Goal: Task Accomplishment & Management: Complete application form

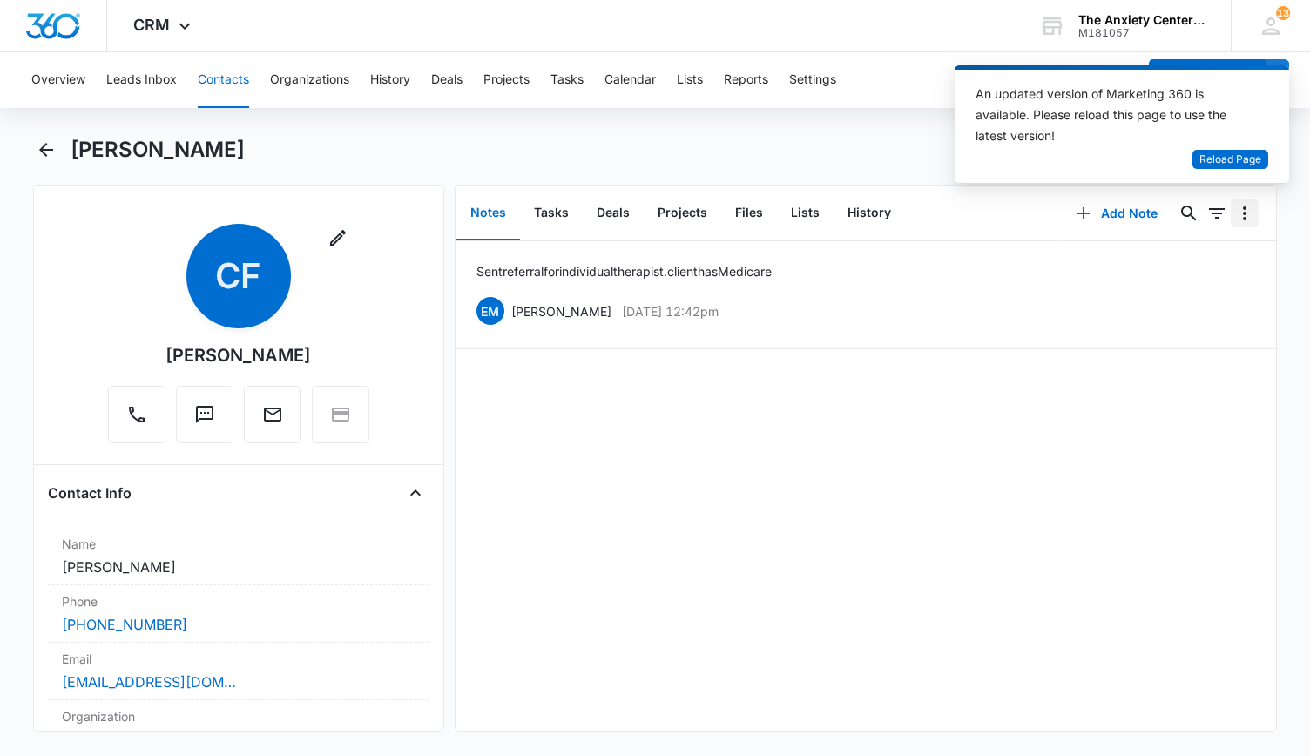
scroll to position [610, 0]
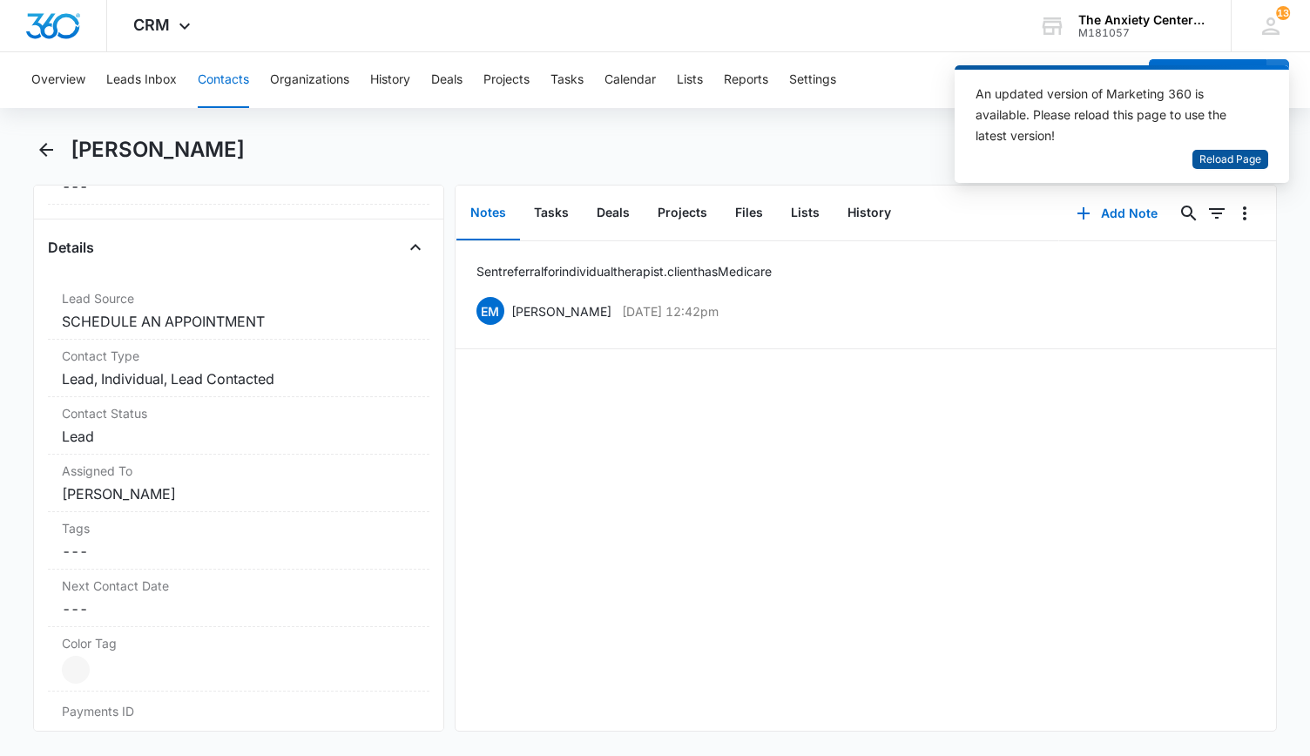
click at [1232, 162] on span "Reload Page" at bounding box center [1230, 160] width 62 height 17
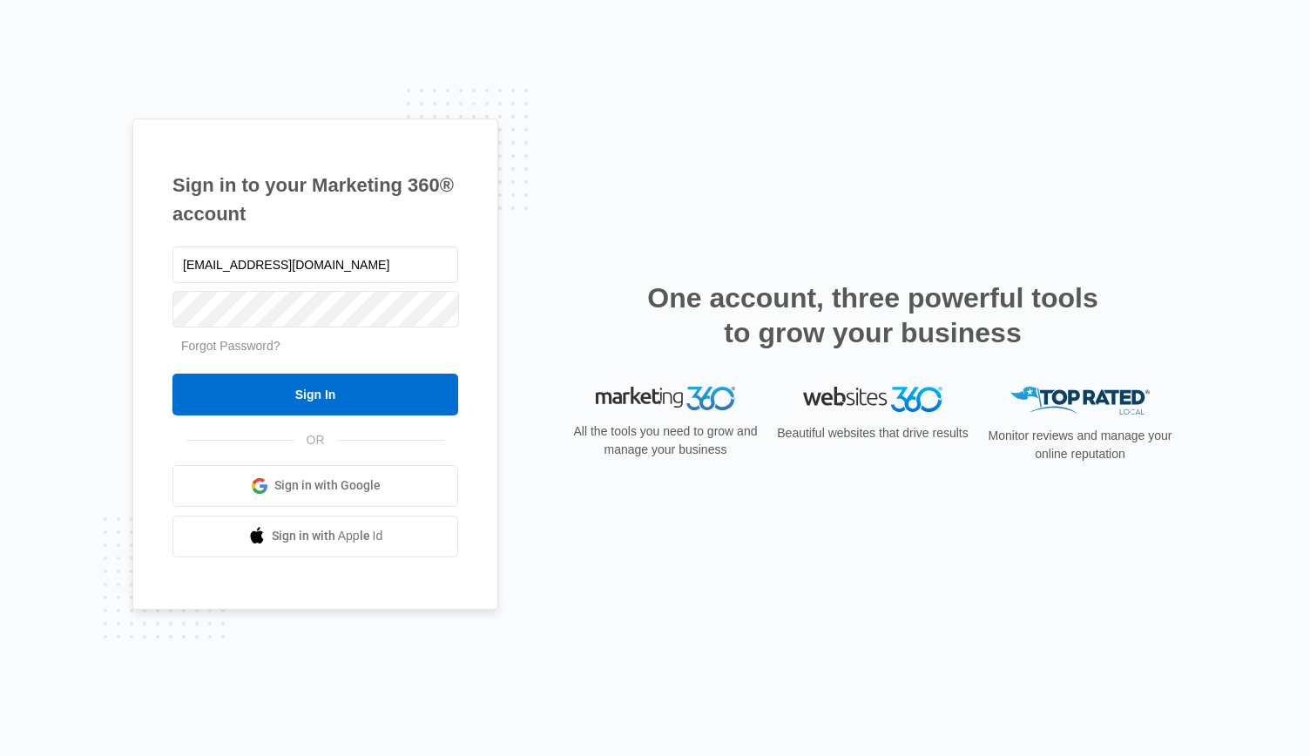
type input "[EMAIL_ADDRESS][DOMAIN_NAME]"
click at [172, 374] on input "Sign In" at bounding box center [315, 395] width 286 height 42
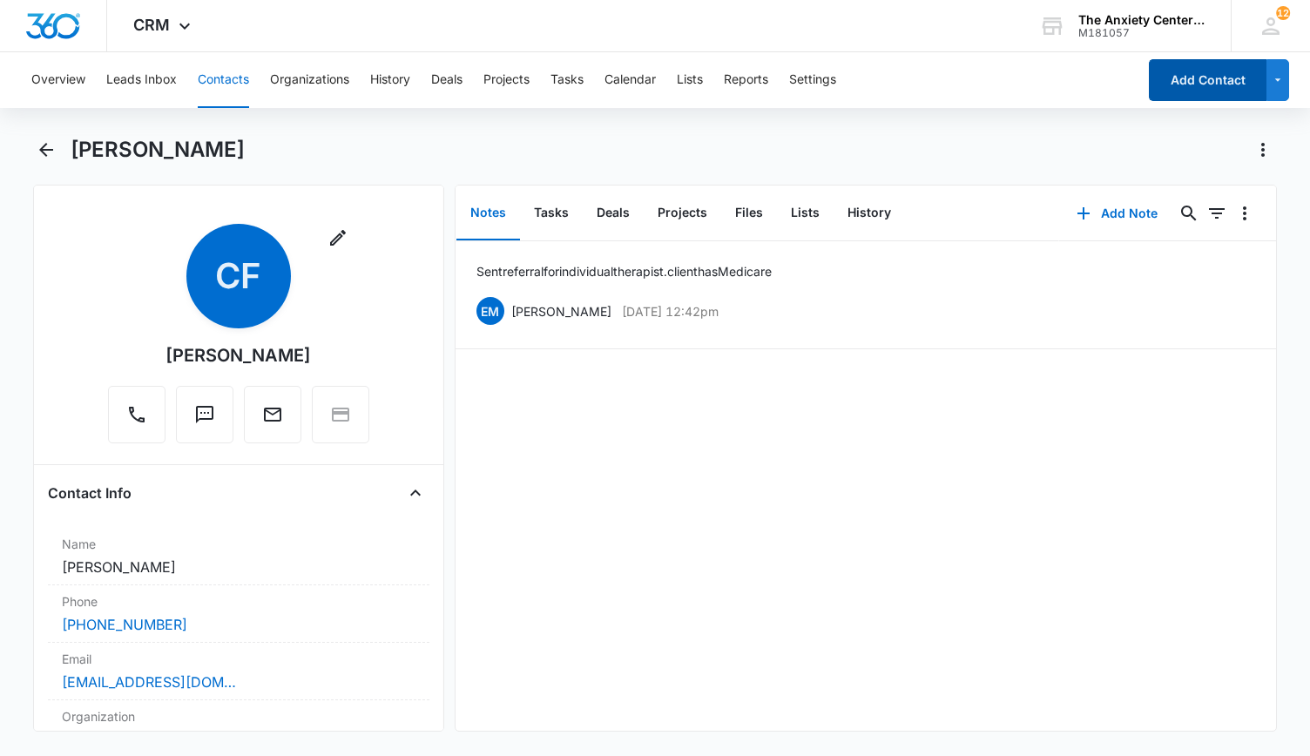
click at [1177, 81] on button "Add Contact" at bounding box center [1208, 80] width 118 height 42
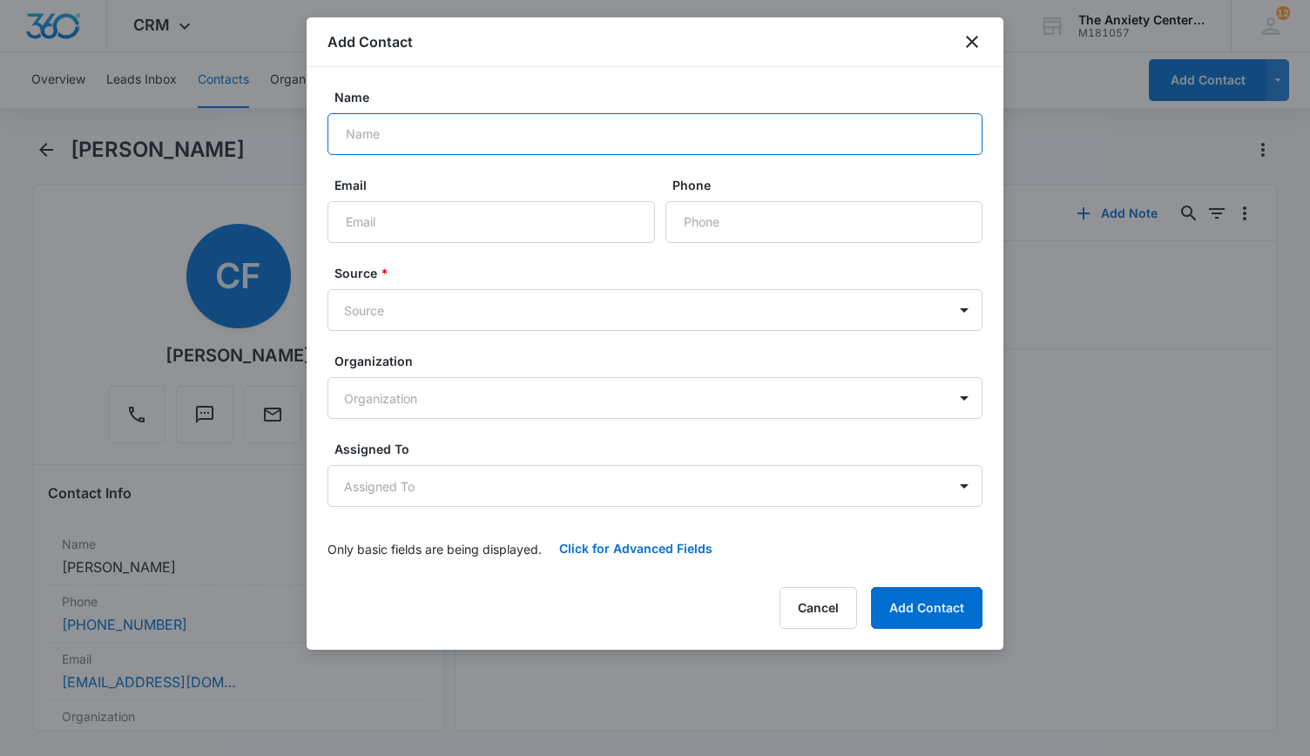
click at [408, 141] on input "Name" at bounding box center [654, 134] width 655 height 42
type input "[PERSON_NAME]"
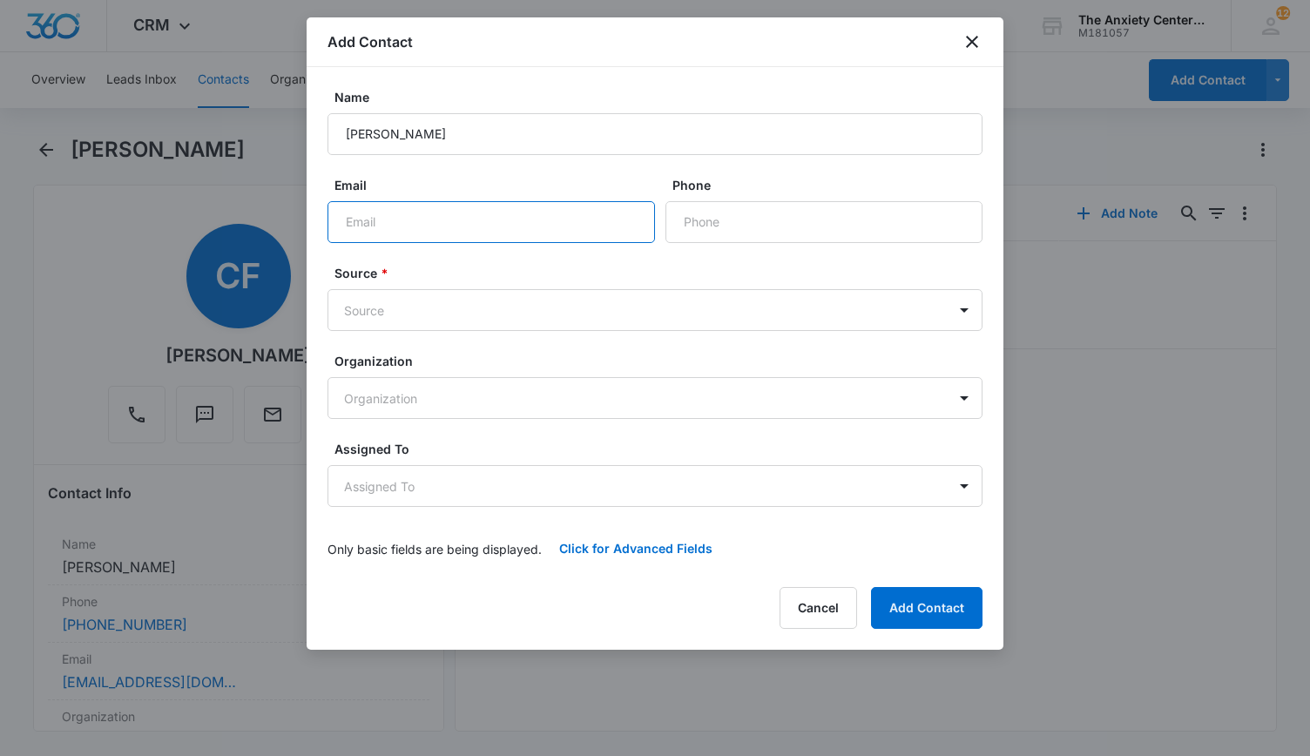
paste input "[EMAIL_ADDRESS][DOMAIN_NAME]"
type input "[EMAIL_ADDRESS][DOMAIN_NAME]"
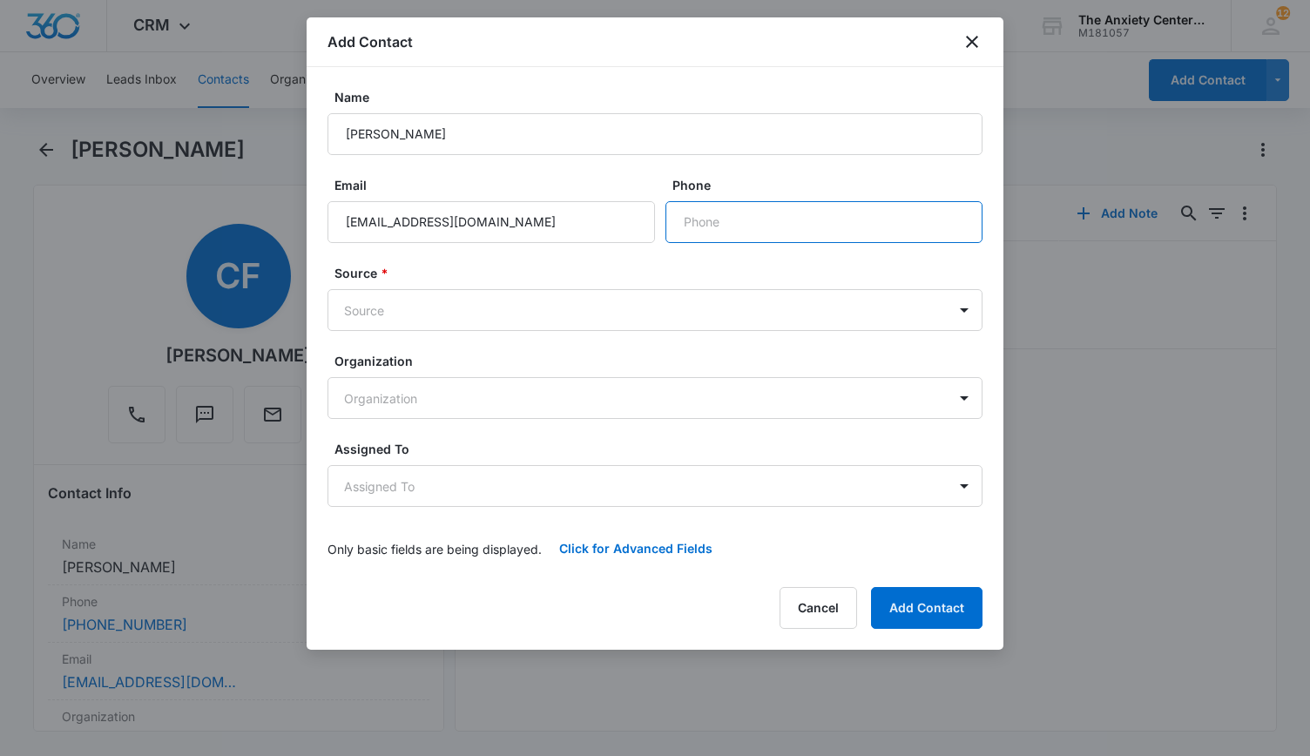
click at [758, 216] on input "Phone" at bounding box center [823, 222] width 317 height 42
paste input "[PHONE_NUMBER]"
type input "[PHONE_NUMBER]"
click at [965, 316] on body "CRM Apps Reputation Websites Forms CRM Email Social Payments POS Content Ads In…" at bounding box center [655, 378] width 1310 height 756
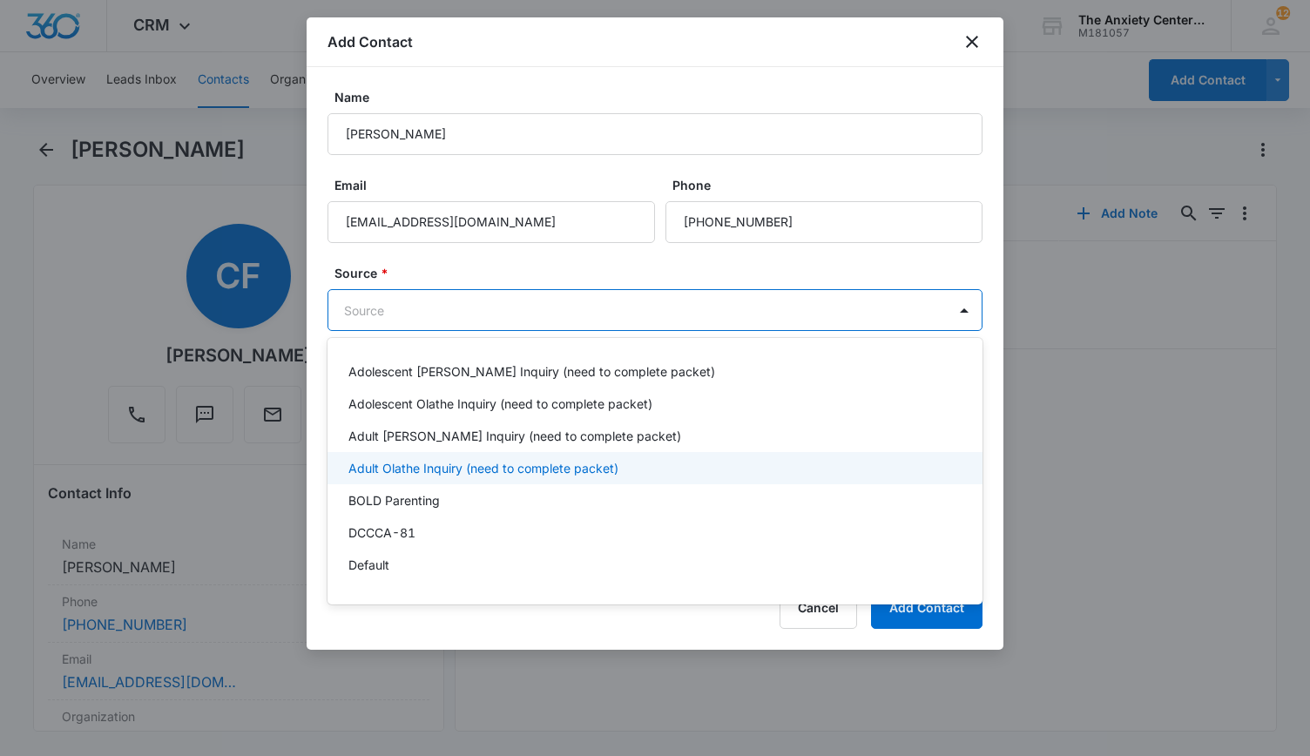
scroll to position [87, 0]
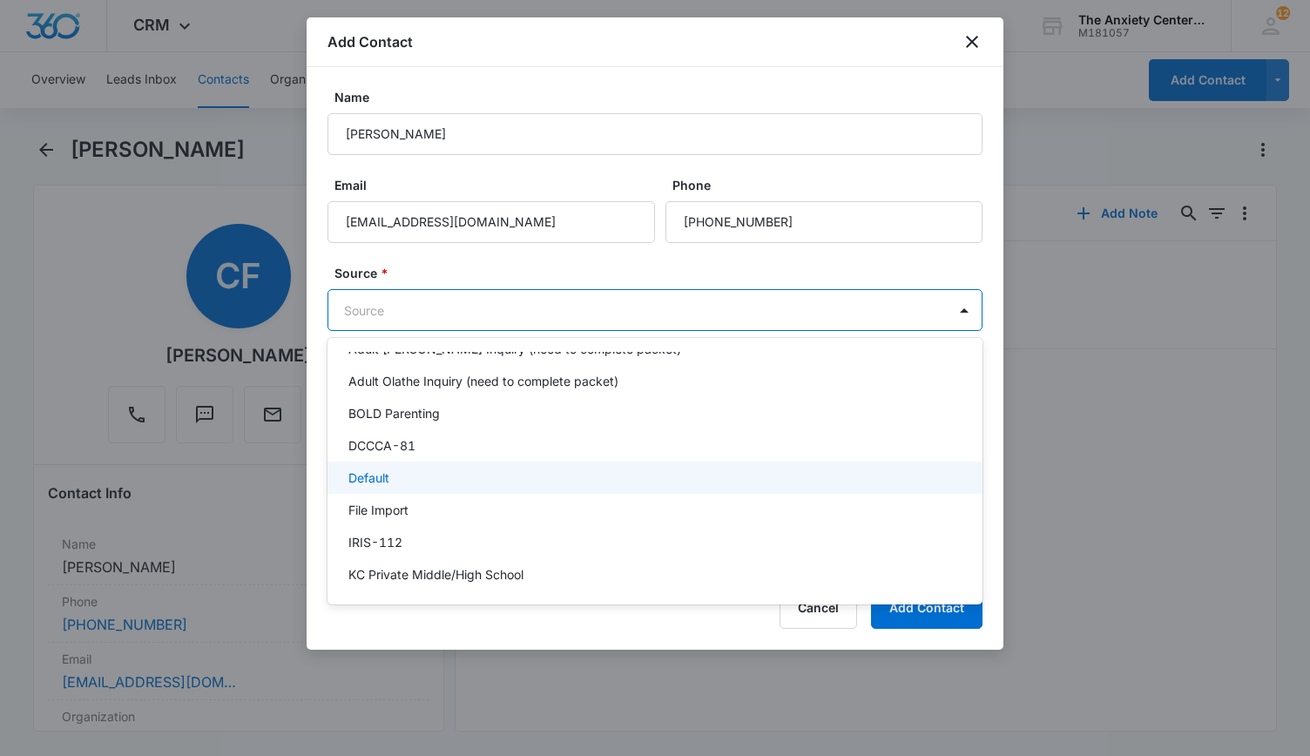
click at [559, 476] on div "Default" at bounding box center [653, 478] width 610 height 18
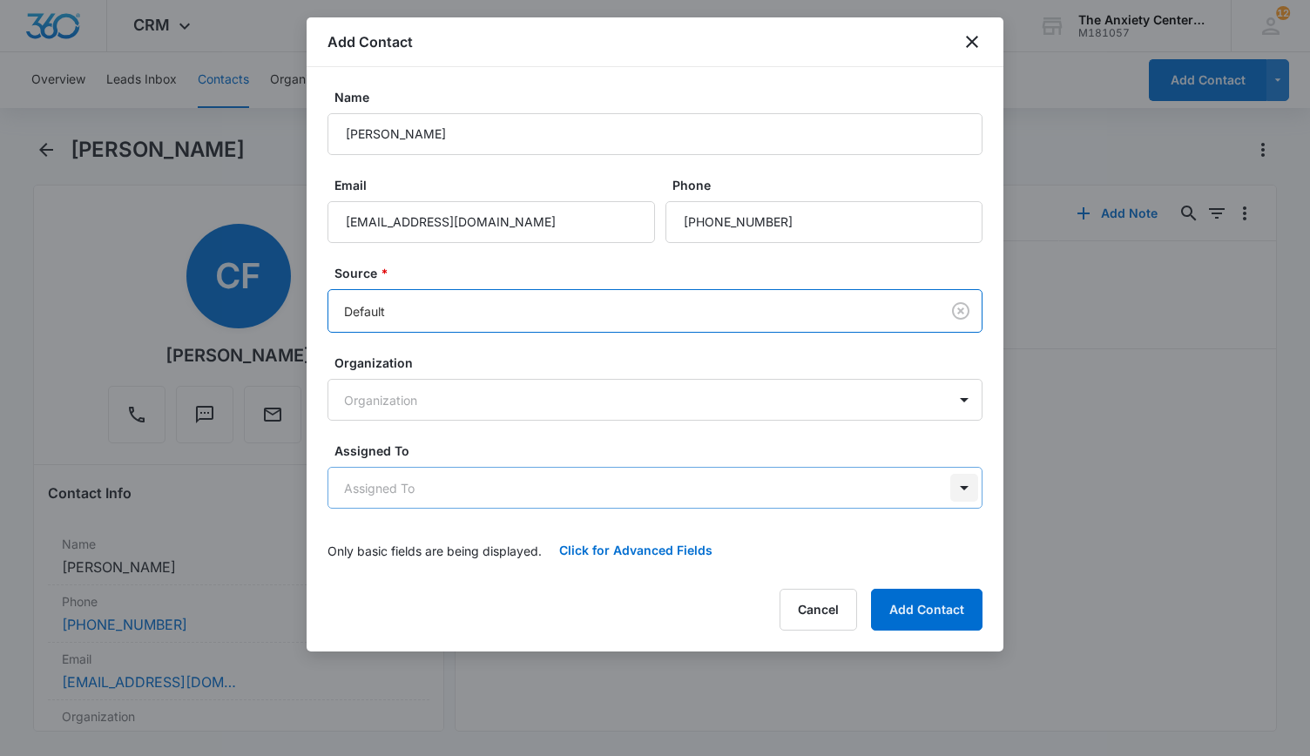
click at [969, 484] on body "CRM Apps Reputation Websites Forms CRM Email Social Payments POS Content Ads In…" at bounding box center [655, 378] width 1310 height 756
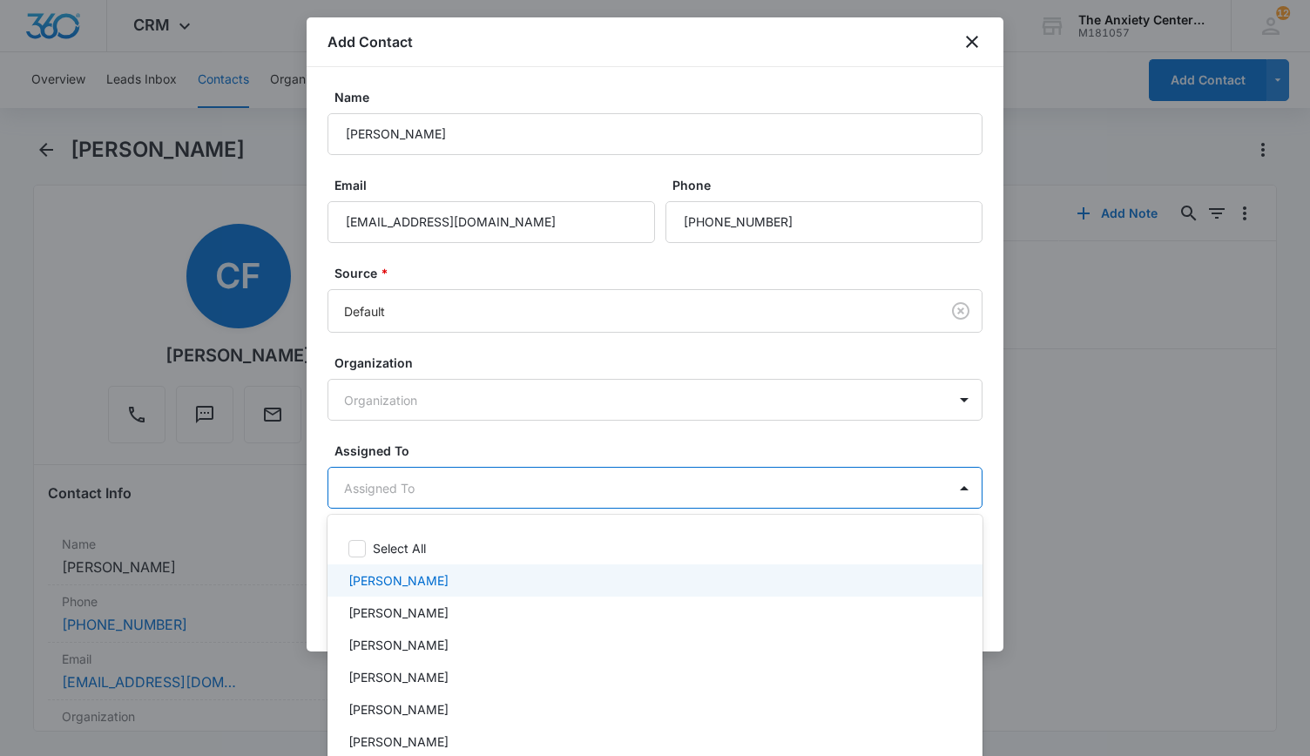
click at [725, 577] on div "[PERSON_NAME]" at bounding box center [653, 580] width 610 height 18
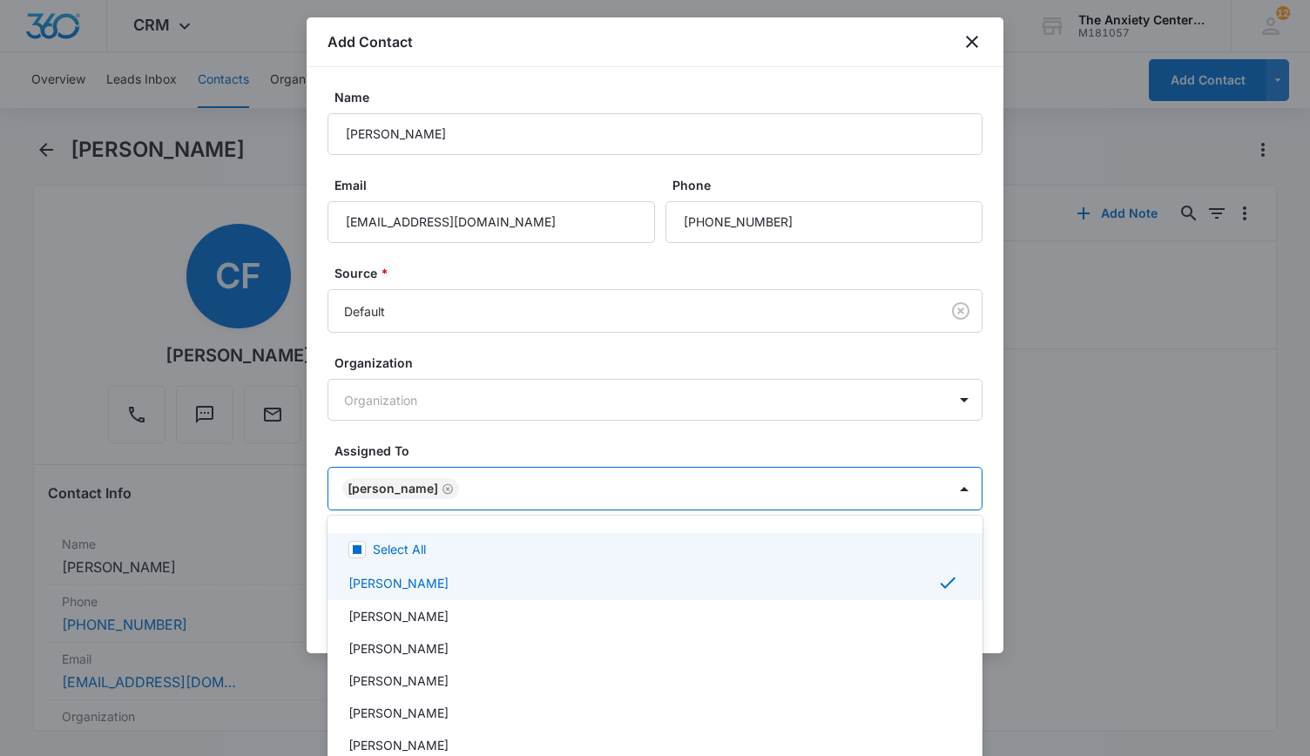
click at [1111, 442] on div at bounding box center [655, 378] width 1310 height 756
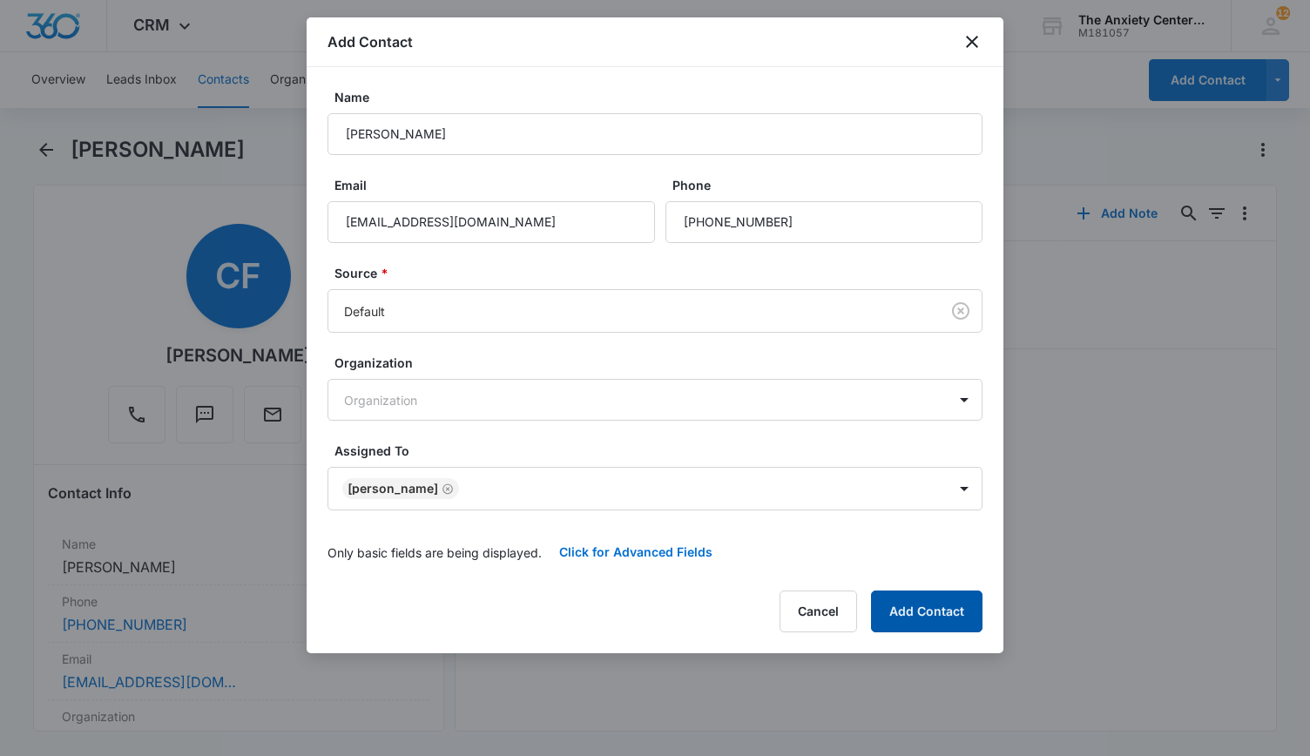
click at [927, 598] on button "Add Contact" at bounding box center [926, 611] width 111 height 42
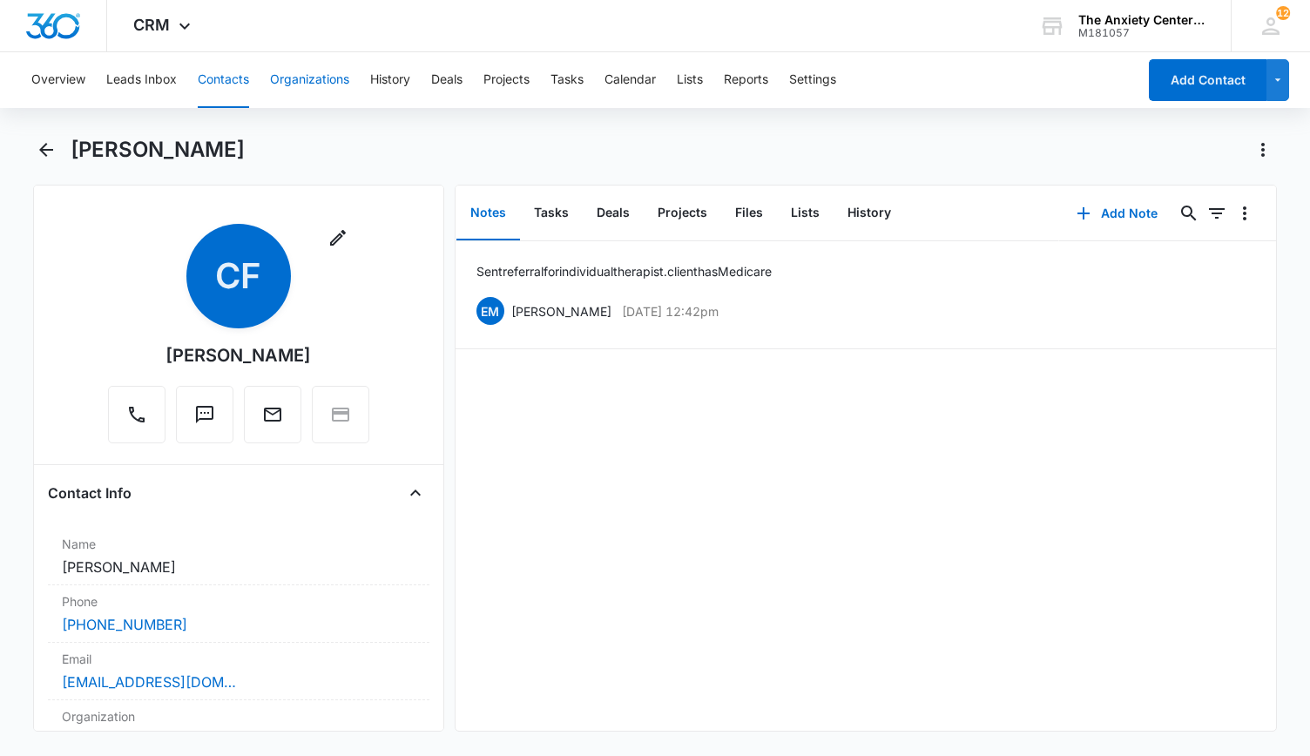
click at [327, 80] on button "Organizations" at bounding box center [309, 80] width 79 height 56
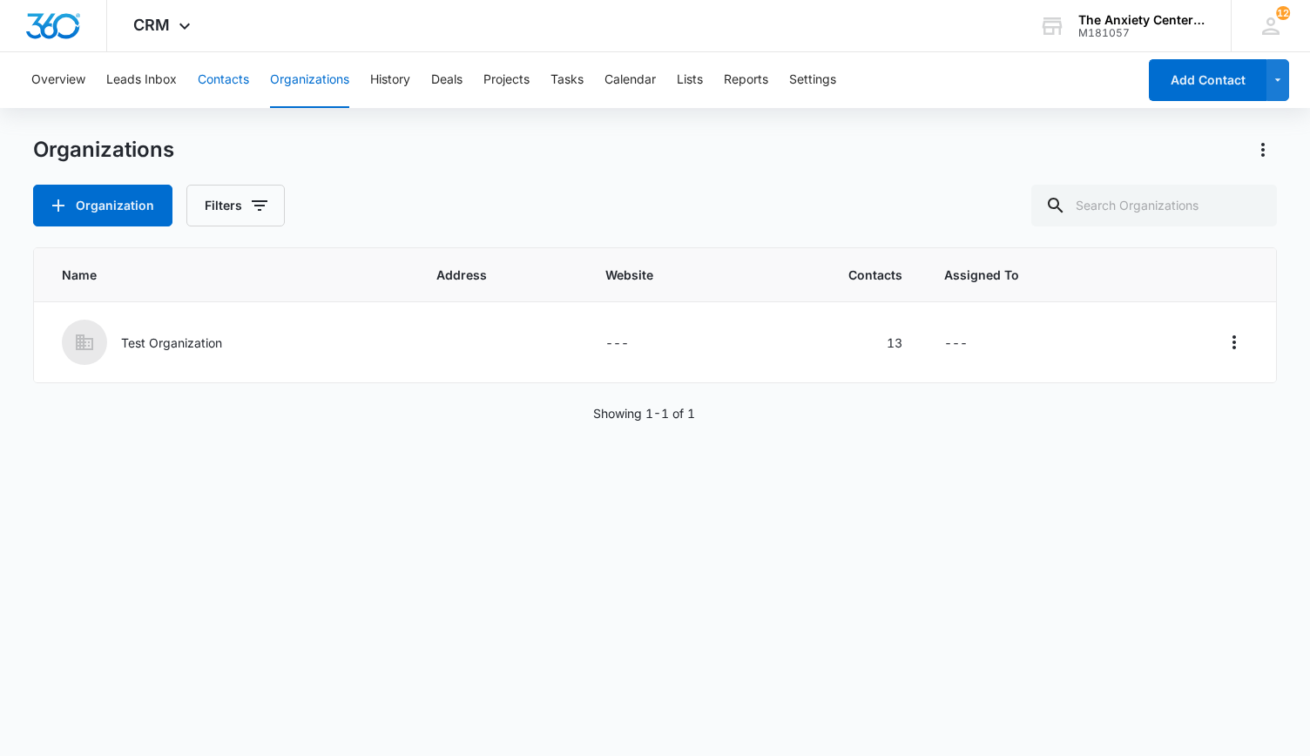
click at [224, 79] on button "Contacts" at bounding box center [223, 80] width 51 height 56
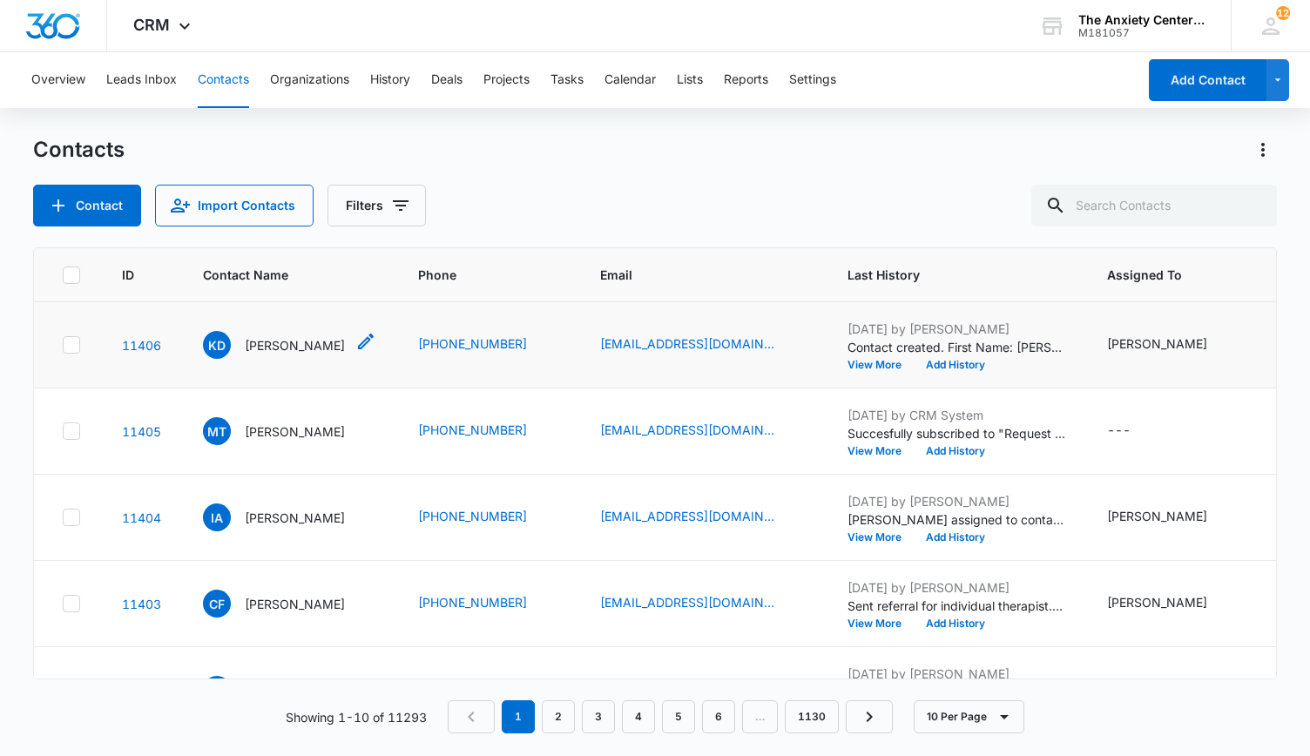
click at [288, 337] on p "[PERSON_NAME]" at bounding box center [295, 345] width 100 height 18
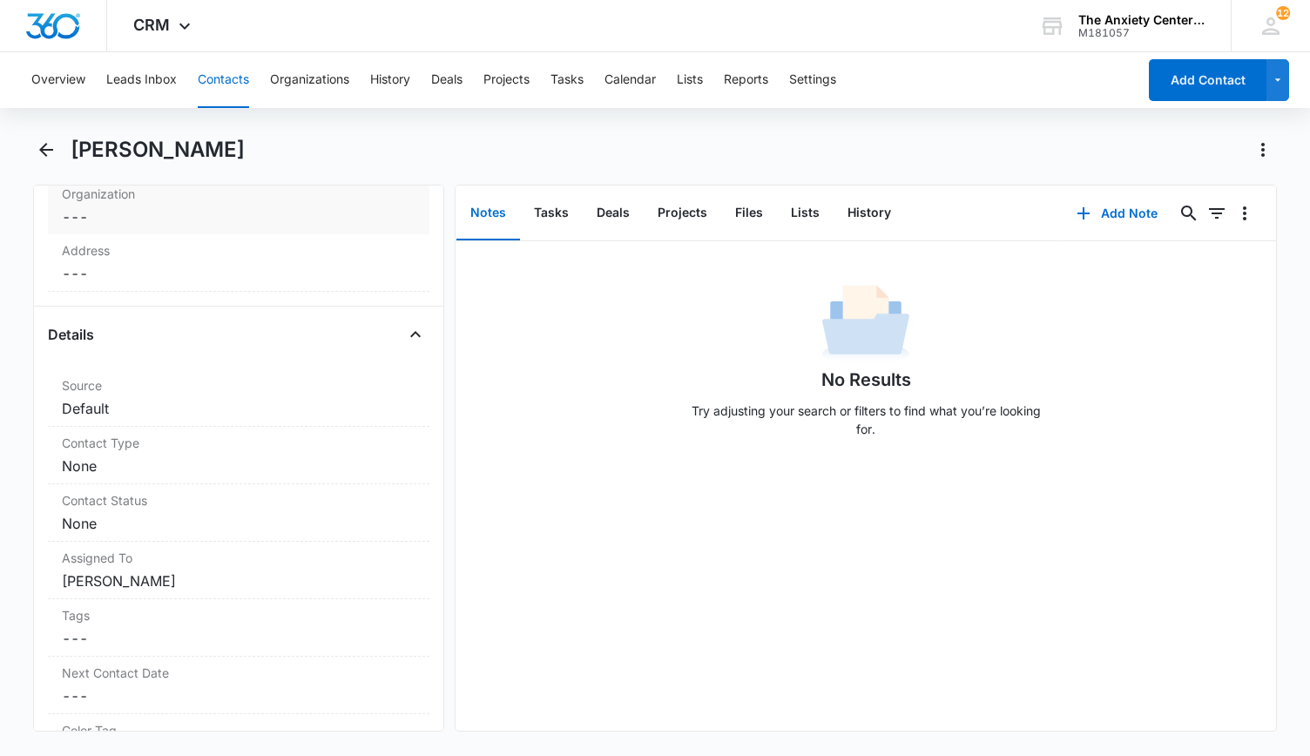
scroll to position [697, 0]
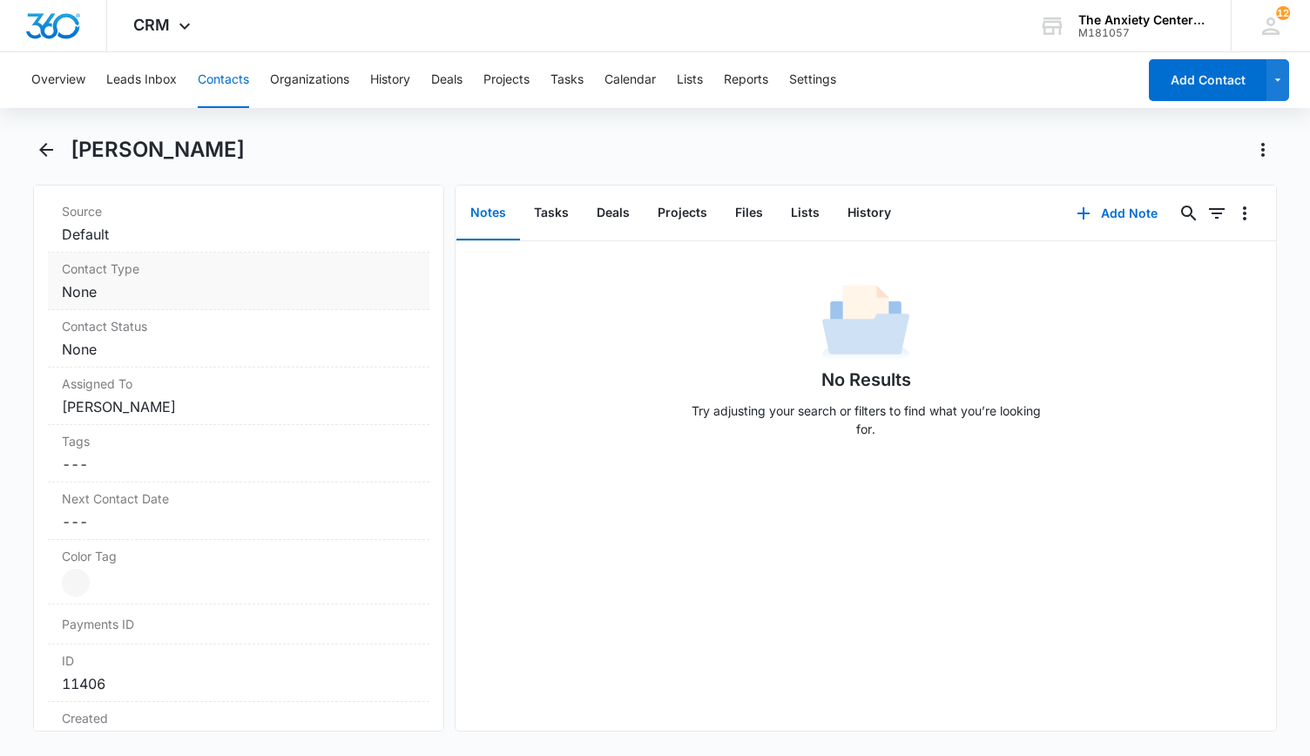
click at [273, 285] on dd "Cancel Save Changes None" at bounding box center [239, 291] width 354 height 21
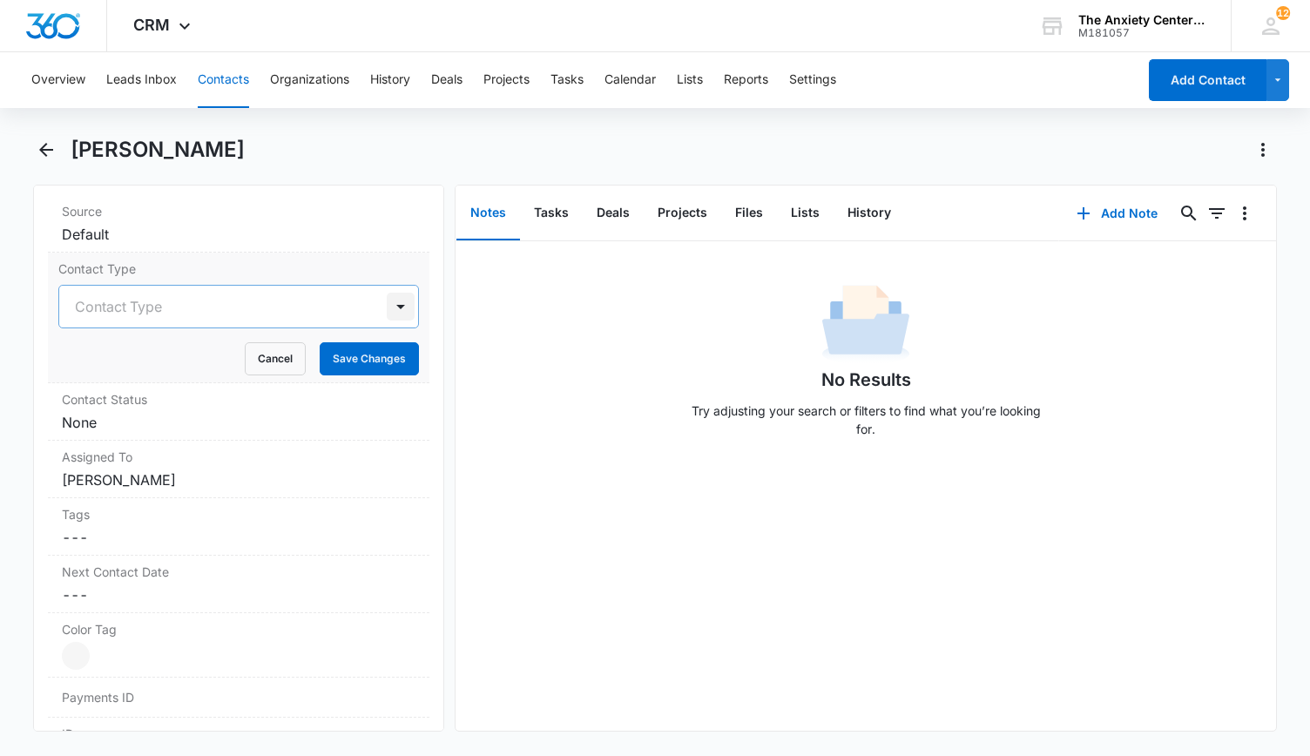
click at [393, 307] on div at bounding box center [401, 307] width 28 height 28
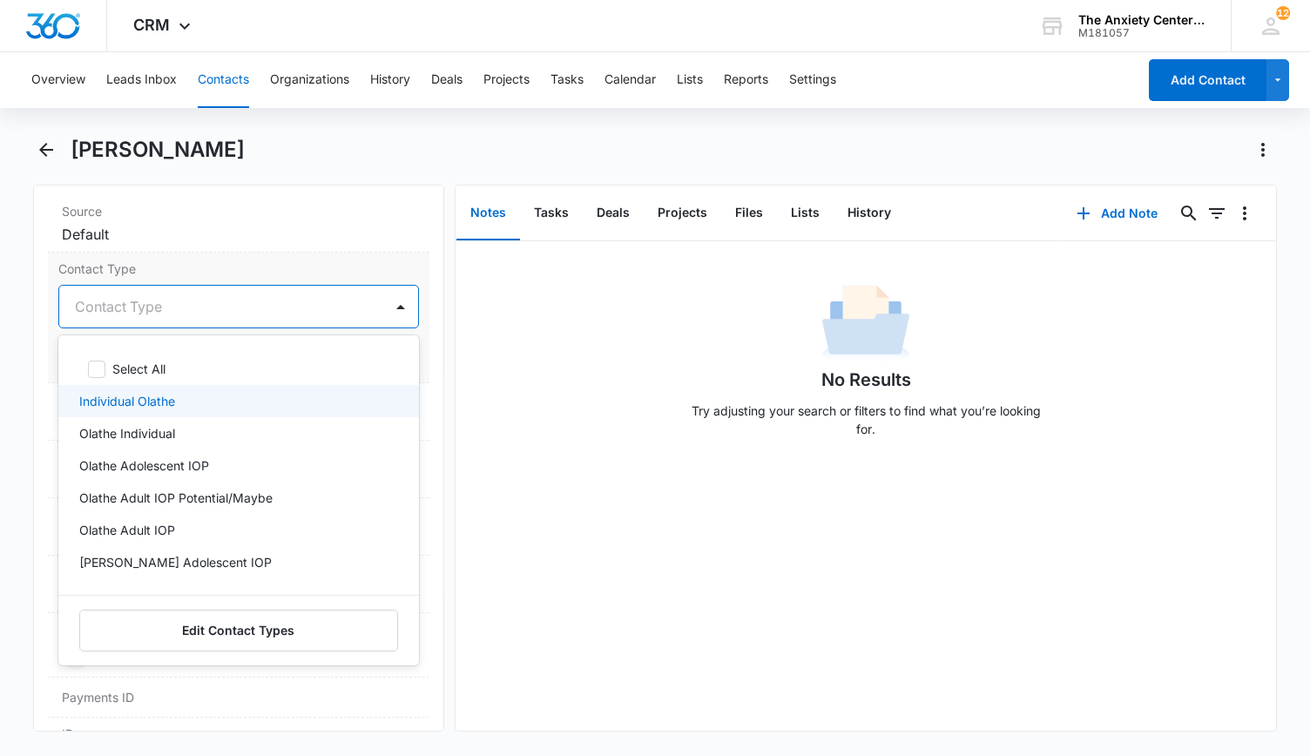
click at [242, 386] on div "Individual Olathe" at bounding box center [238, 401] width 361 height 32
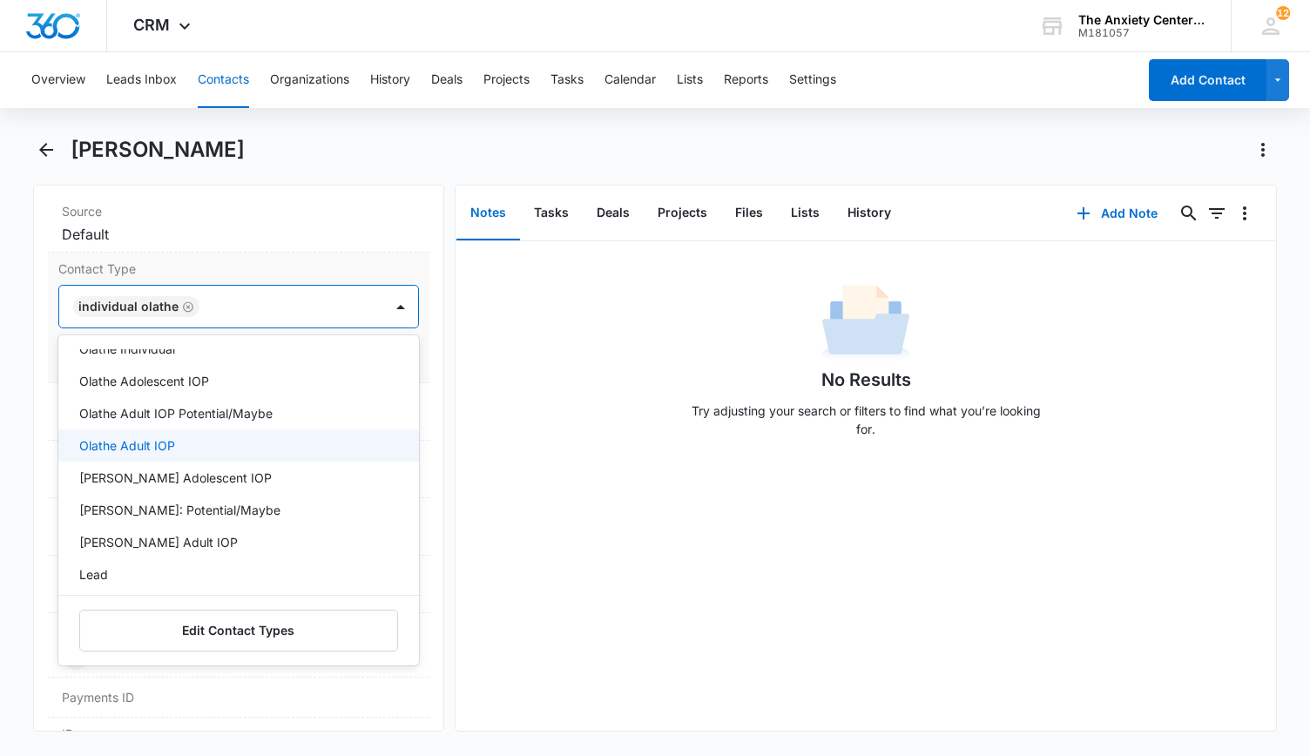
scroll to position [174, 0]
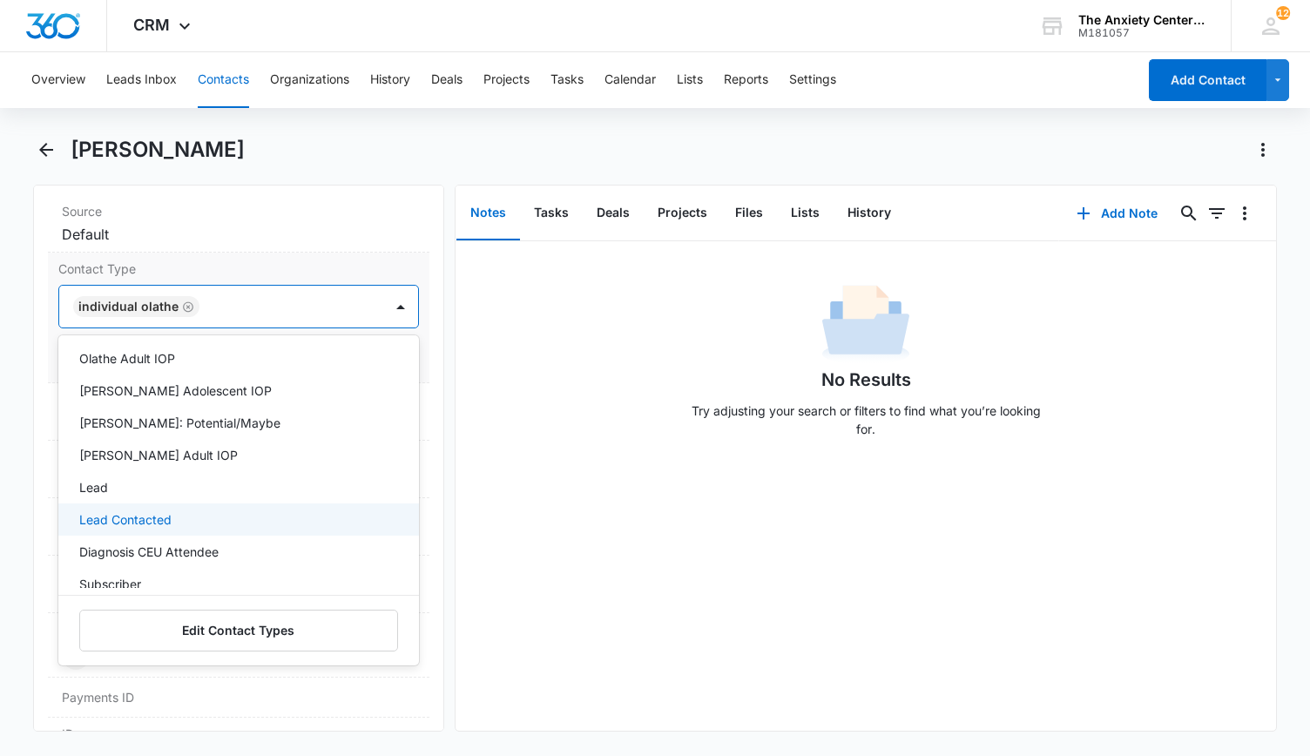
click at [210, 504] on div "Lead Contacted" at bounding box center [238, 519] width 361 height 32
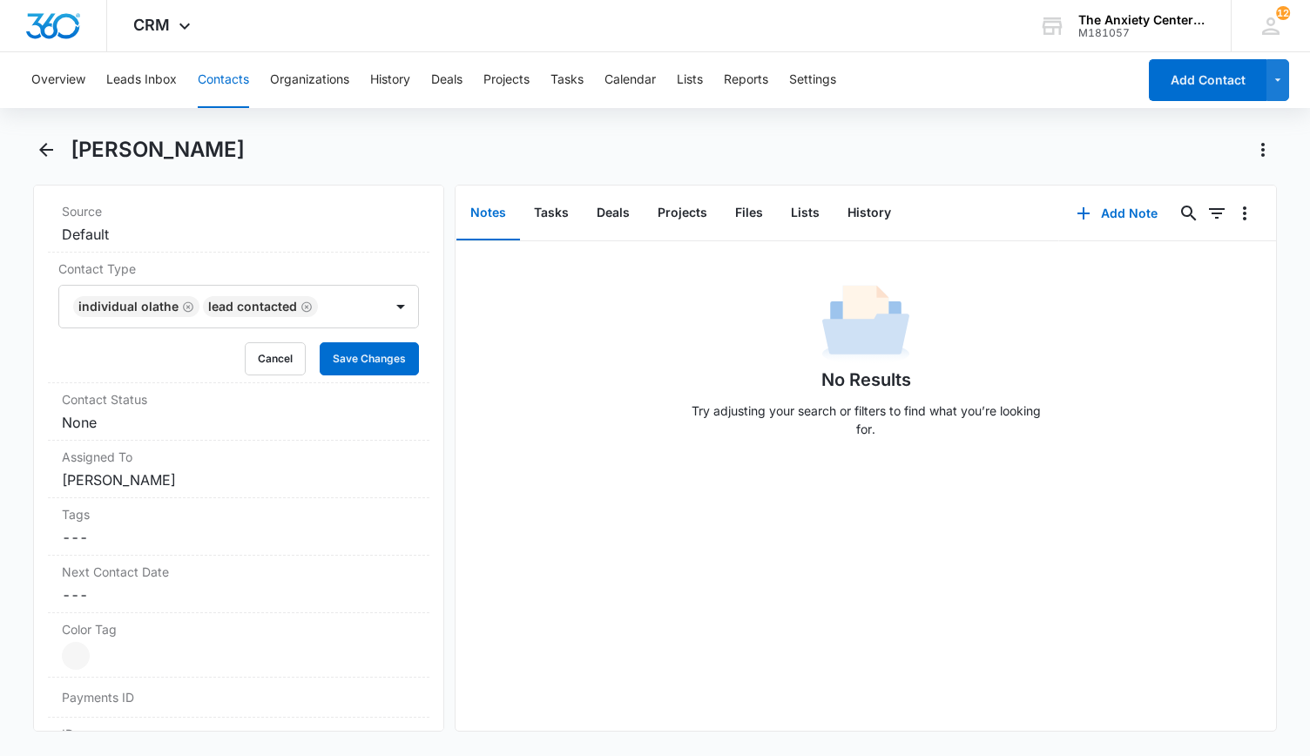
click at [473, 472] on div "No Results Try adjusting your search or filters to find what you’re looking for." at bounding box center [865, 485] width 821 height 489
click at [390, 367] on button "Save Changes" at bounding box center [369, 358] width 99 height 33
click at [374, 405] on div "Contact Status Cancel Save Changes None" at bounding box center [238, 411] width 381 height 57
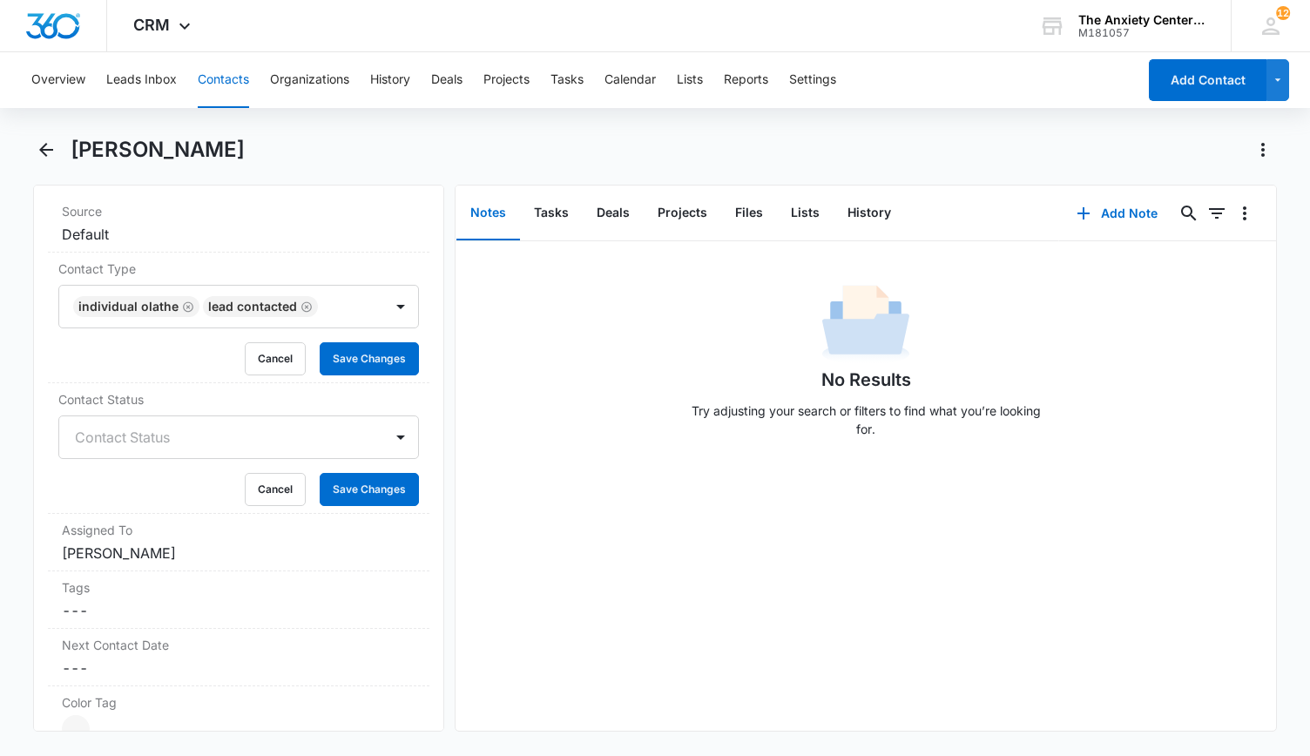
click at [390, 435] on div at bounding box center [401, 437] width 28 height 28
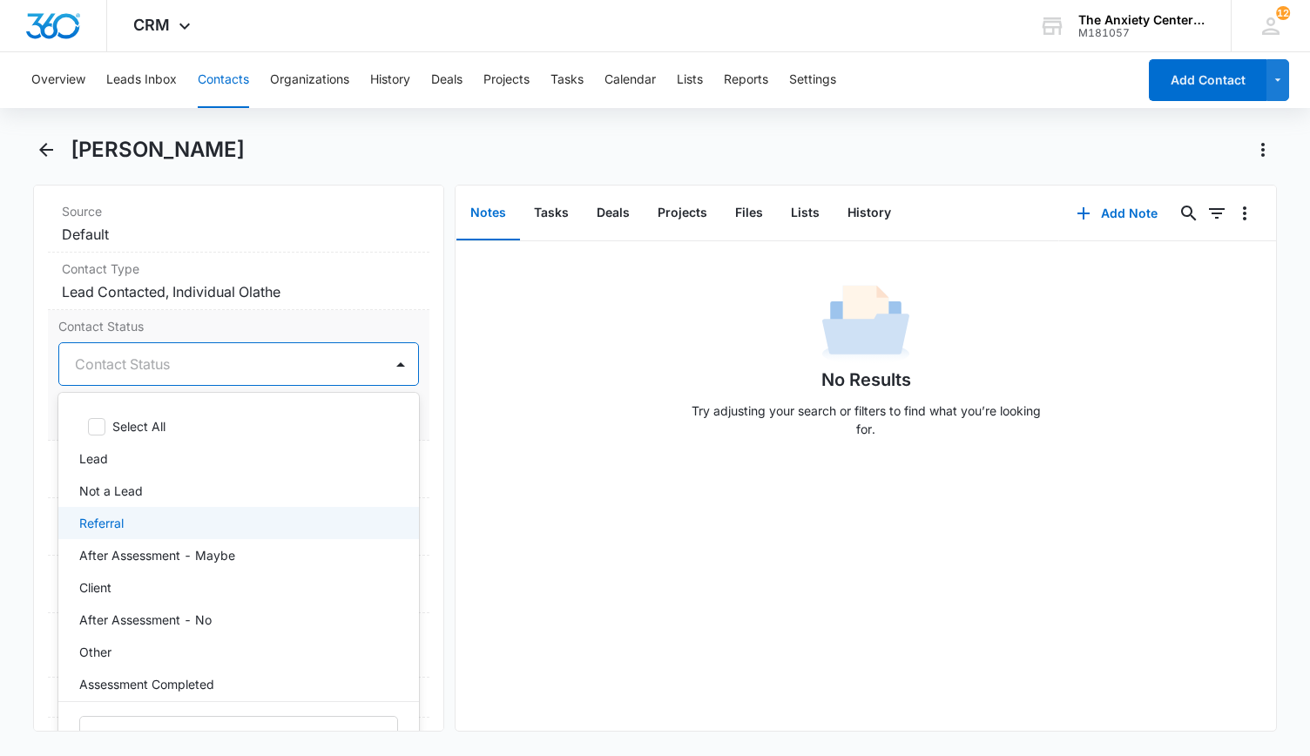
click at [237, 528] on div "Referral" at bounding box center [236, 523] width 315 height 18
click at [529, 498] on div "No Results Try adjusting your search or filters to find what you’re looking for." at bounding box center [865, 485] width 821 height 489
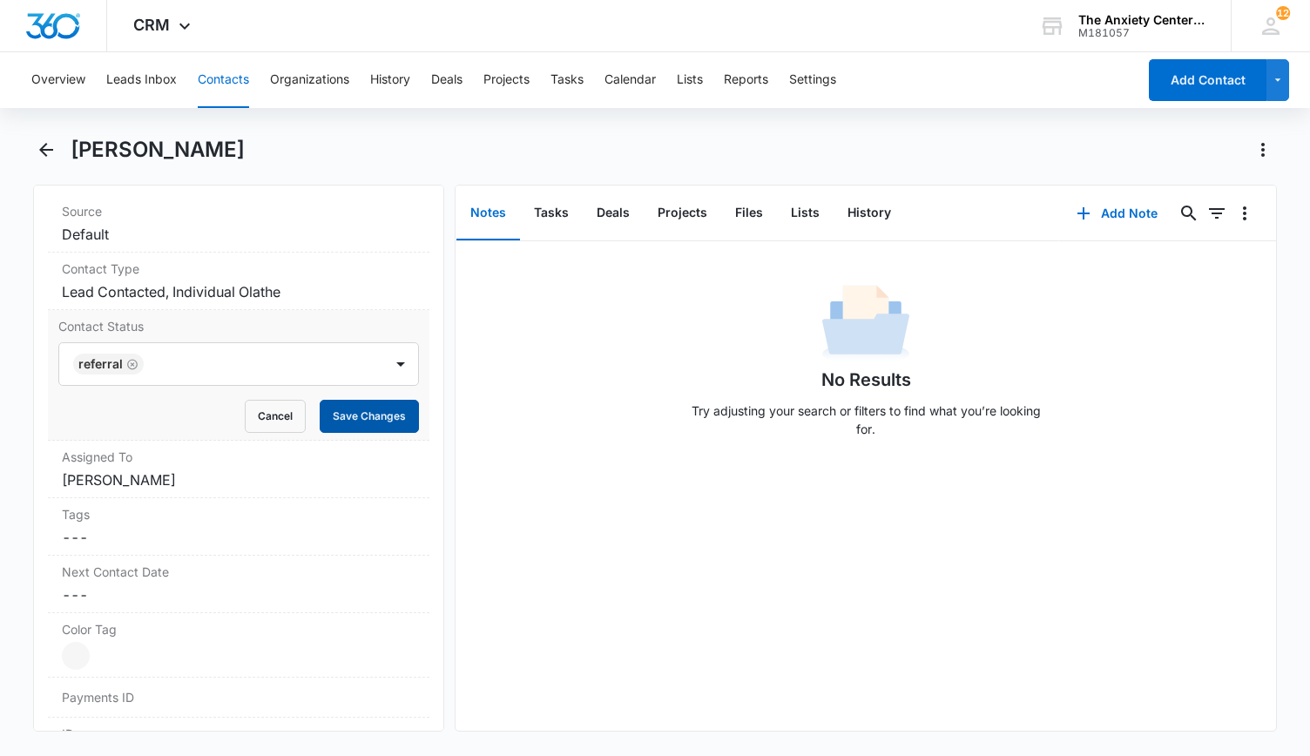
click at [376, 415] on button "Save Changes" at bounding box center [369, 416] width 99 height 33
click at [1081, 211] on icon "button" at bounding box center [1083, 213] width 21 height 21
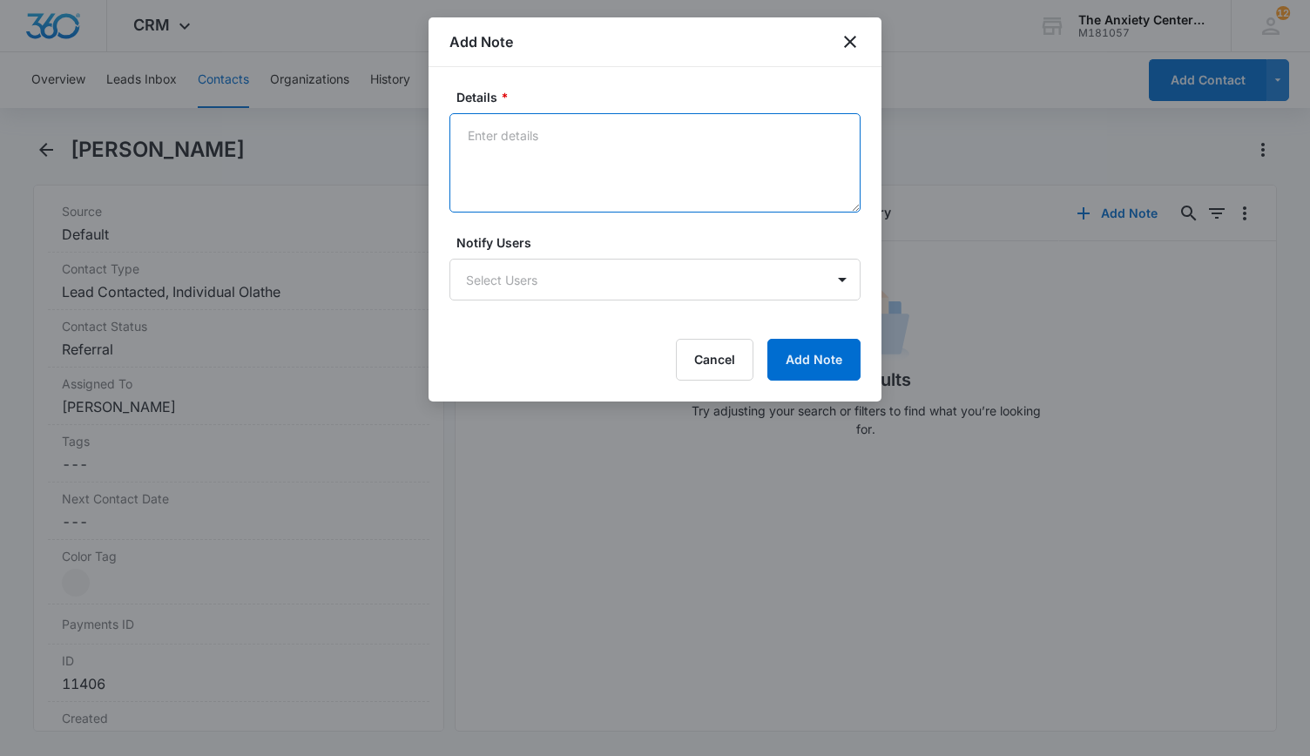
click at [539, 130] on textarea "Details *" at bounding box center [654, 162] width 411 height 99
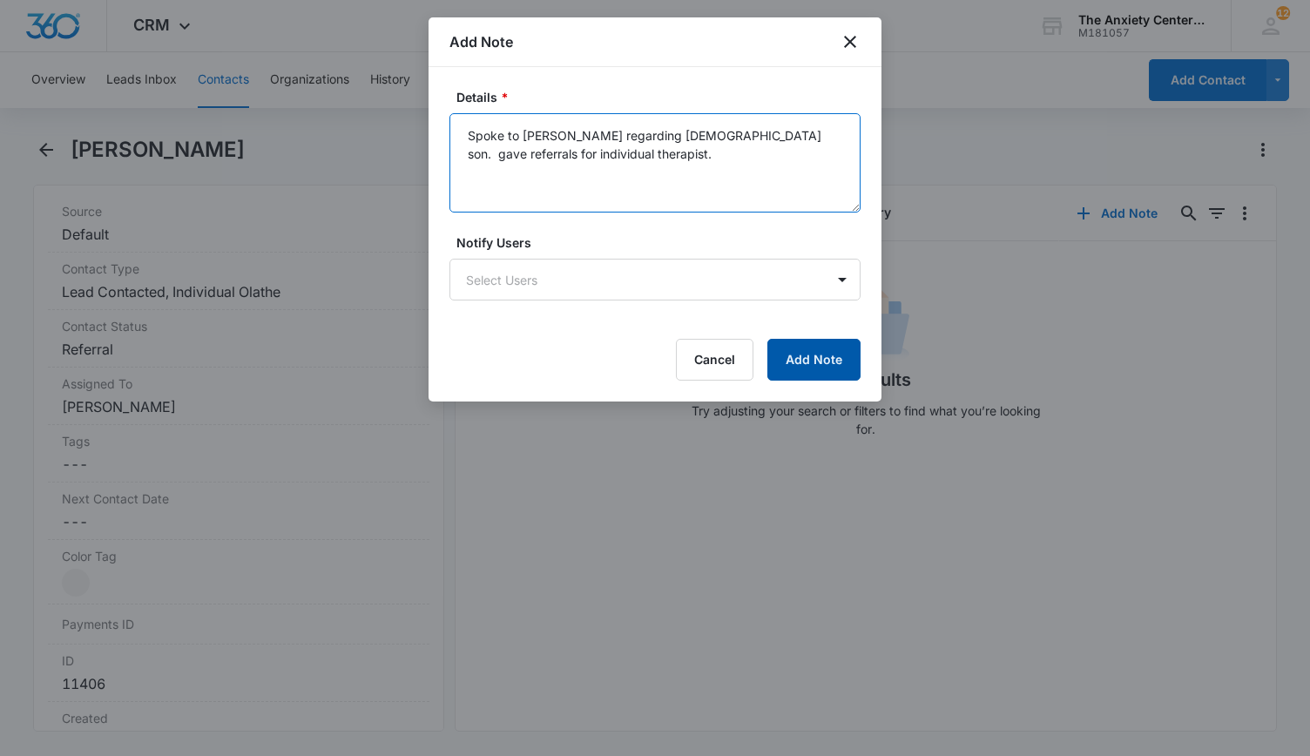
type textarea "Spoke to [PERSON_NAME] regarding [DEMOGRAPHIC_DATA] son. gave referrals for ind…"
click at [812, 349] on button "Add Note" at bounding box center [813, 360] width 93 height 42
